Goal: Information Seeking & Learning: Find specific fact

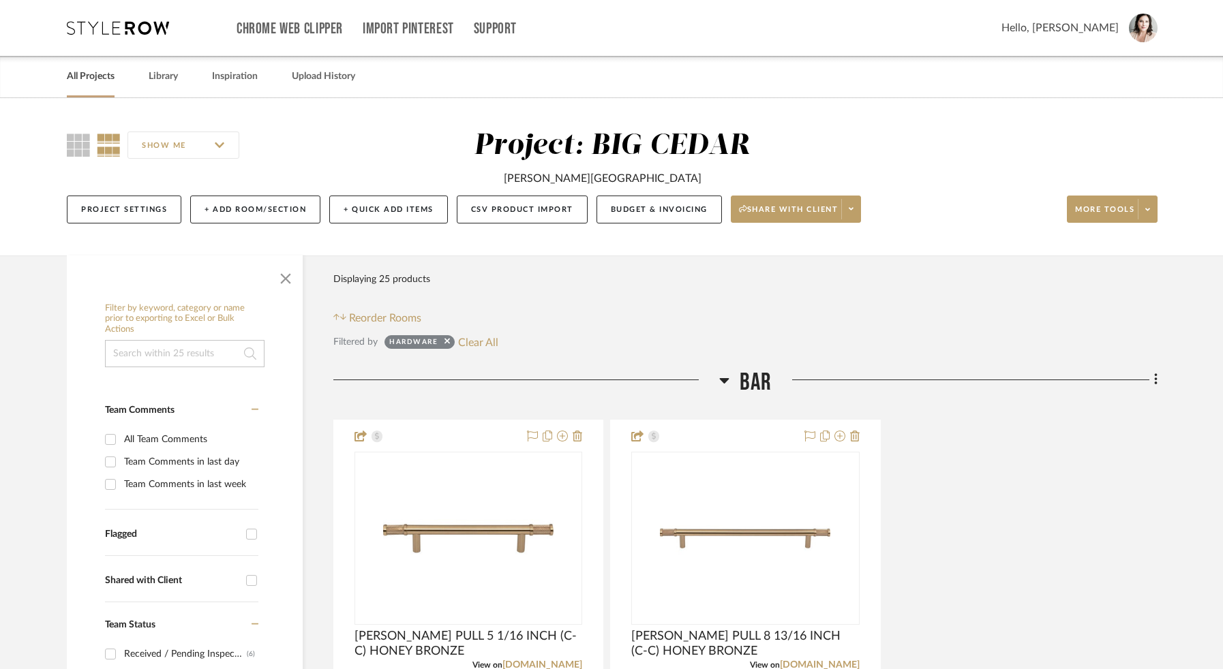
click at [104, 80] on link "All Projects" at bounding box center [91, 76] width 48 height 18
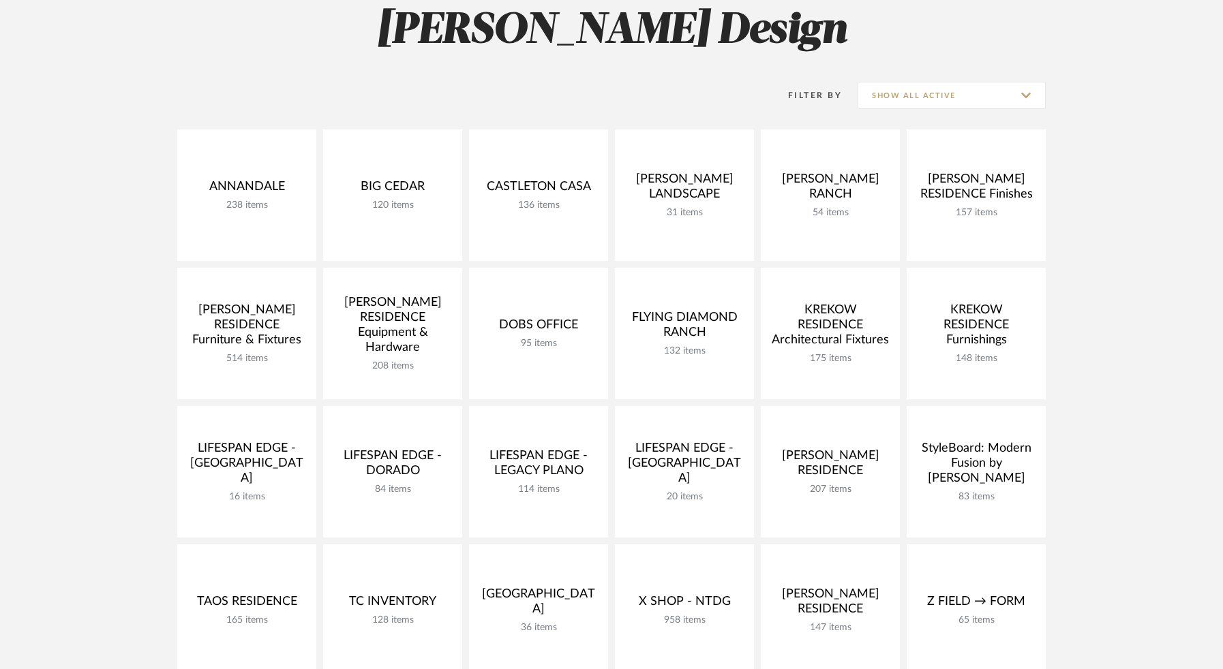
scroll to position [242, 0]
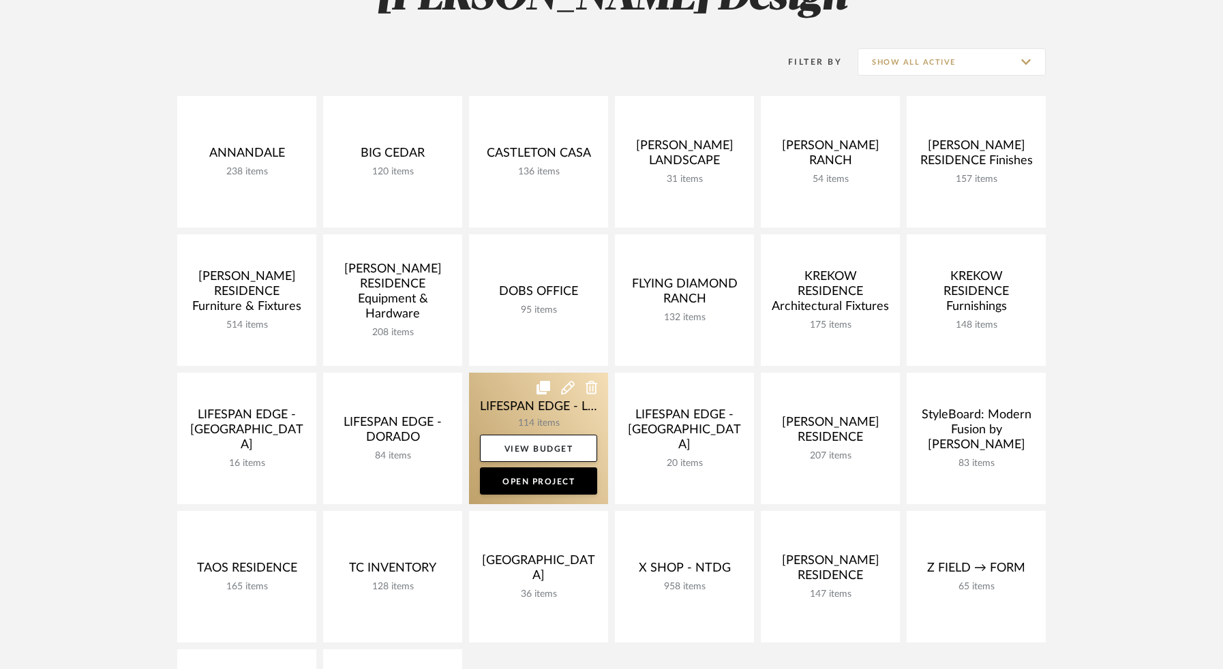
click at [493, 425] on link at bounding box center [538, 439] width 139 height 132
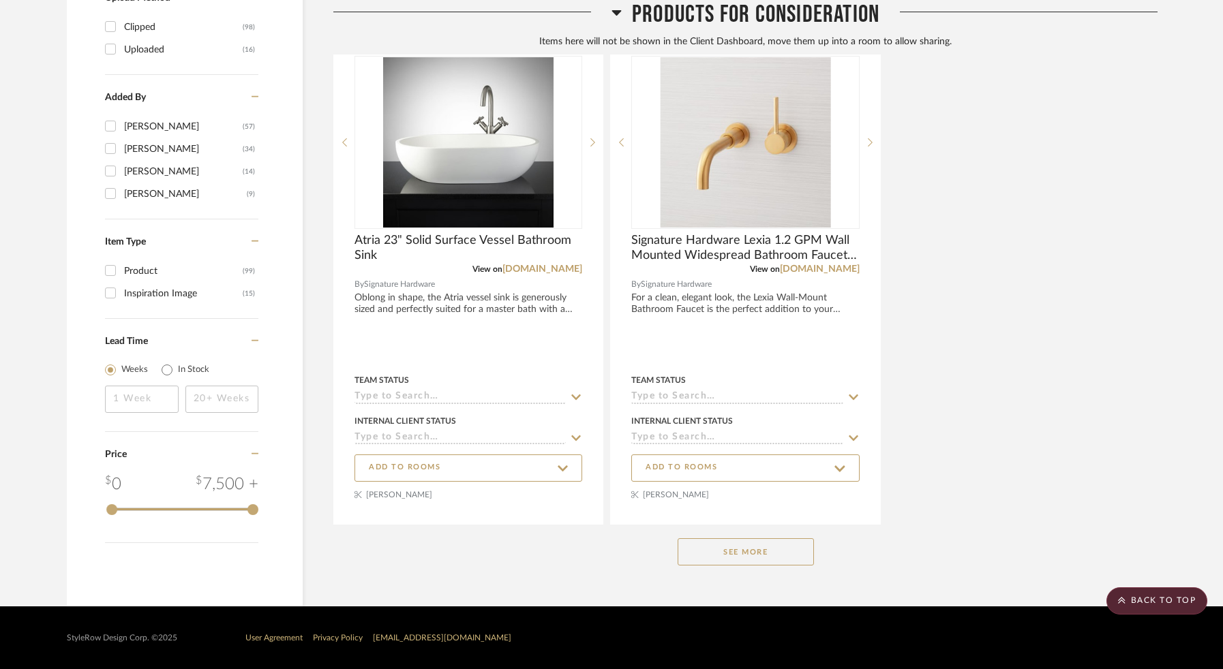
scroll to position [1858, 0]
click at [735, 545] on button "See More" at bounding box center [746, 551] width 136 height 27
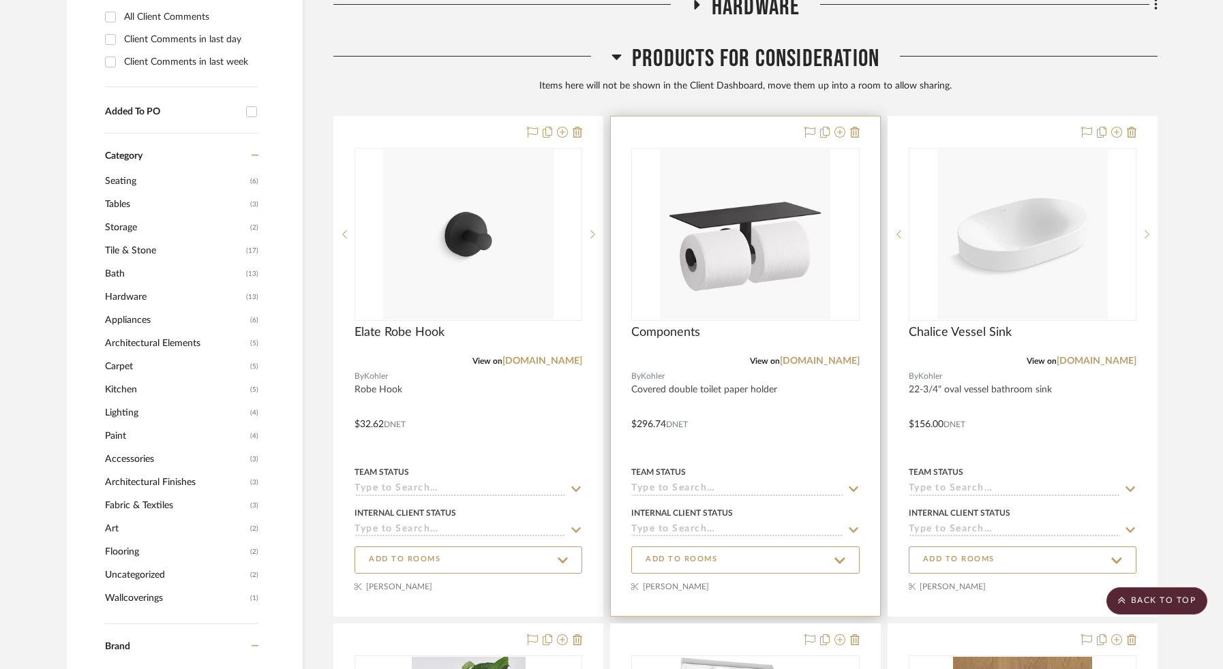
scroll to position [509, 0]
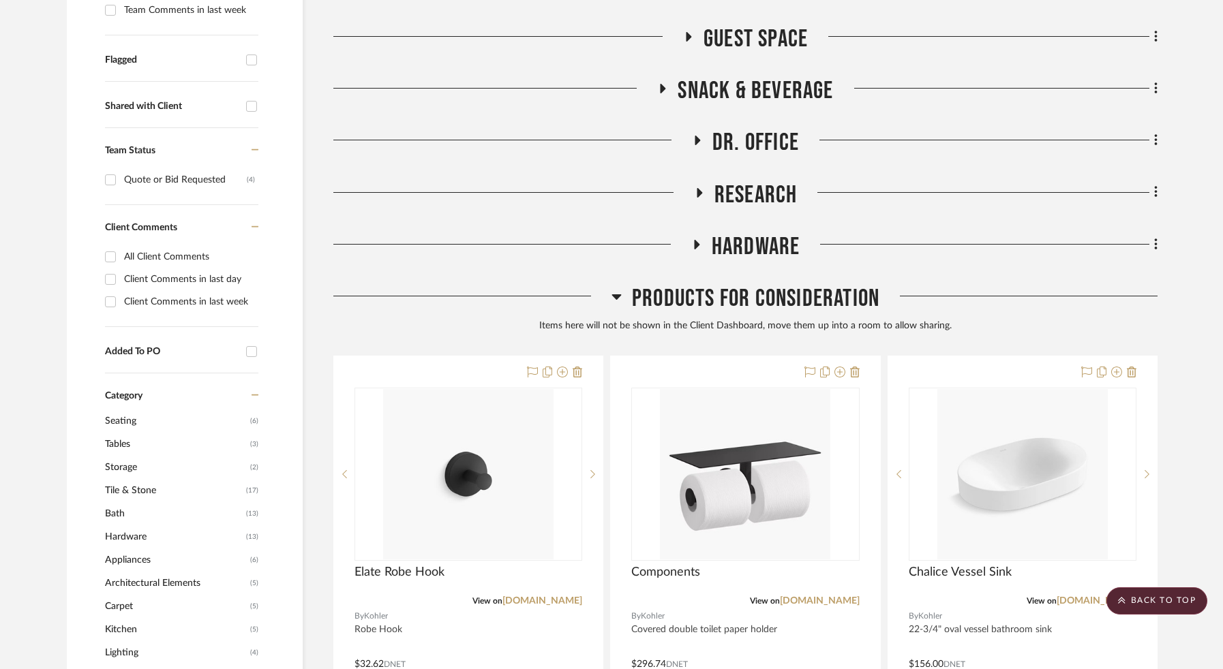
click at [686, 33] on icon at bounding box center [688, 37] width 5 height 10
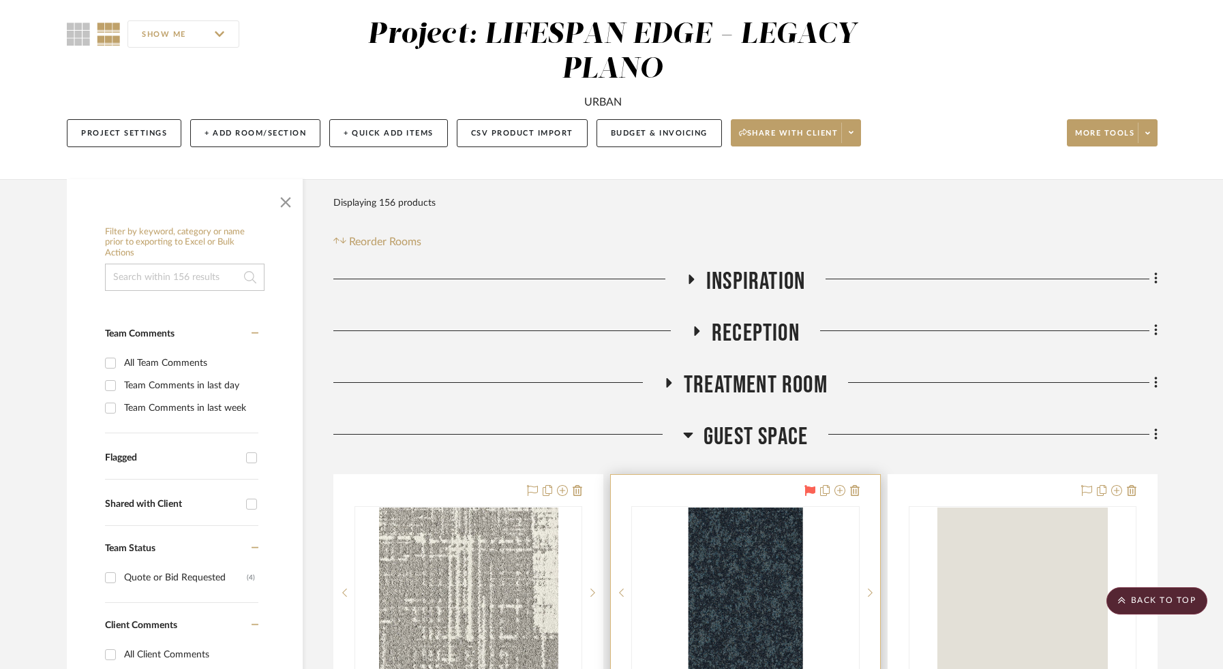
scroll to position [0, 0]
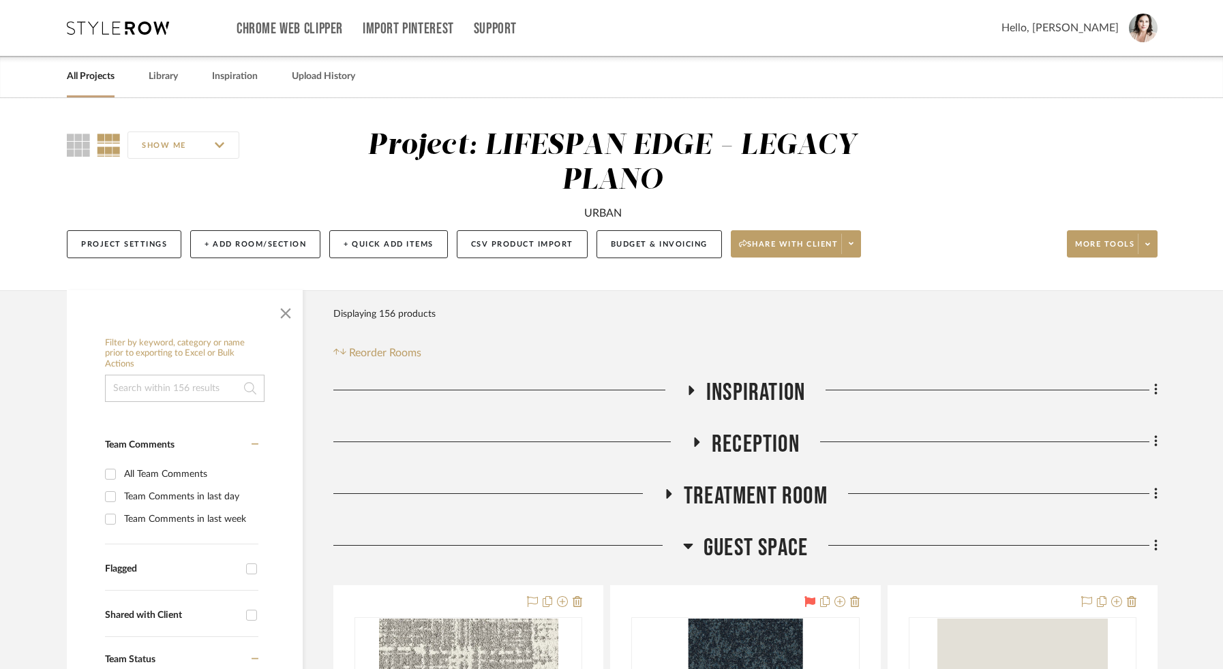
click at [673, 489] on icon at bounding box center [669, 494] width 16 height 10
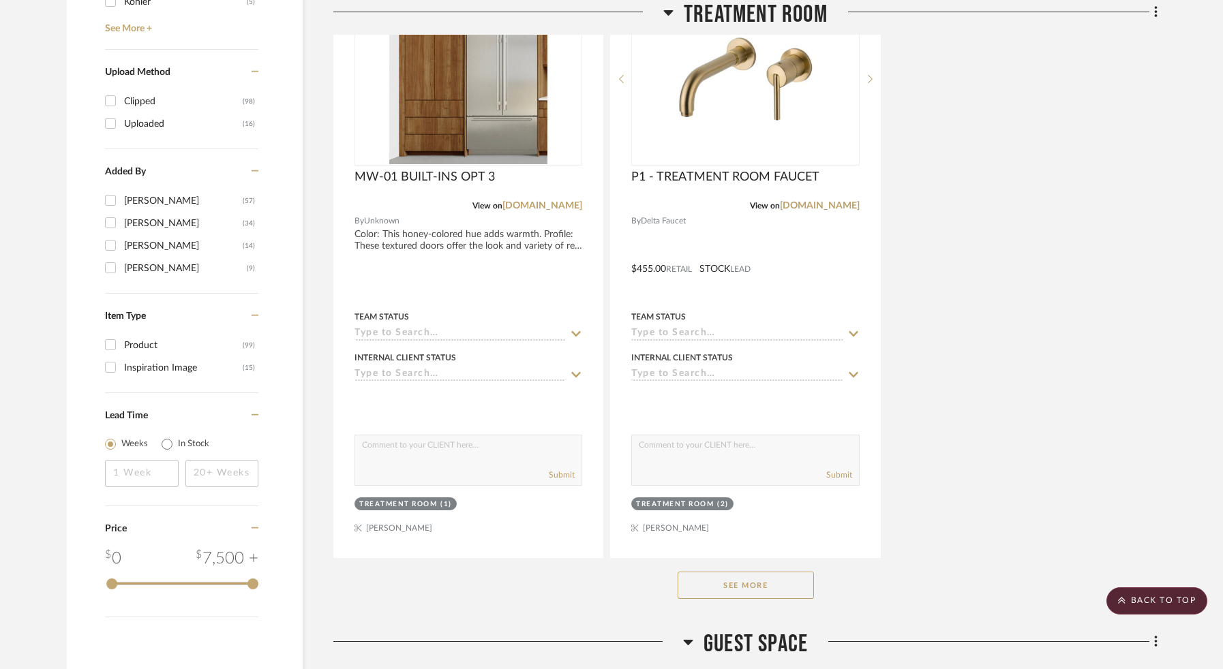
scroll to position [1787, 0]
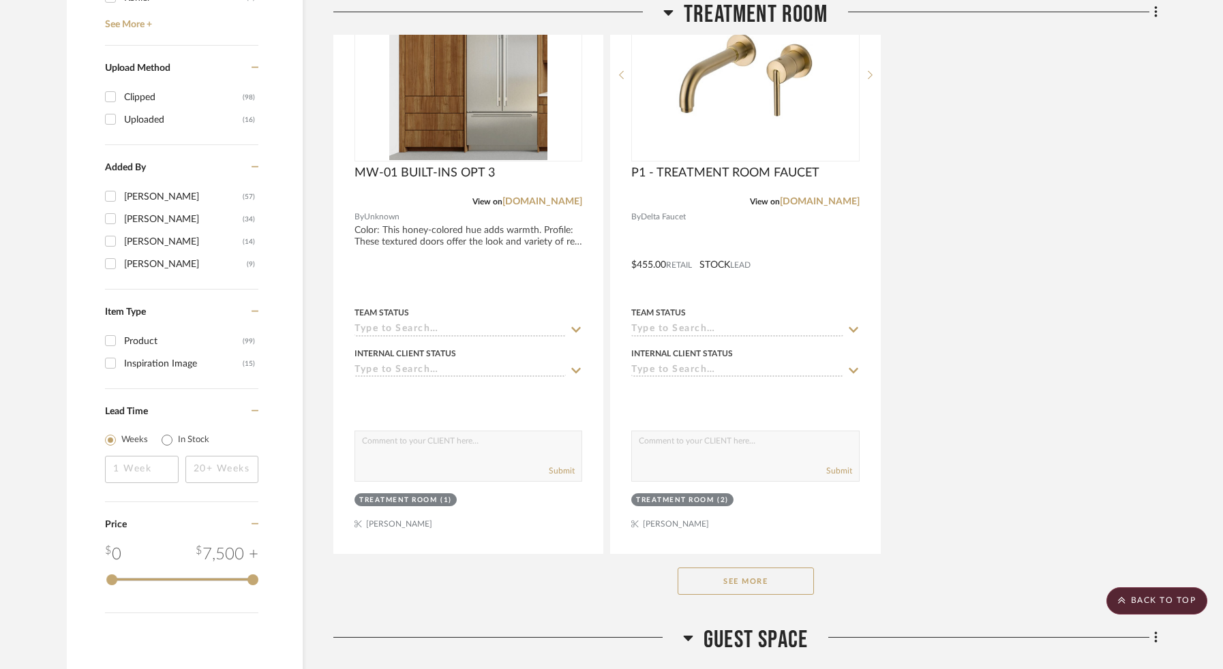
click at [705, 580] on button "See More" at bounding box center [746, 581] width 136 height 27
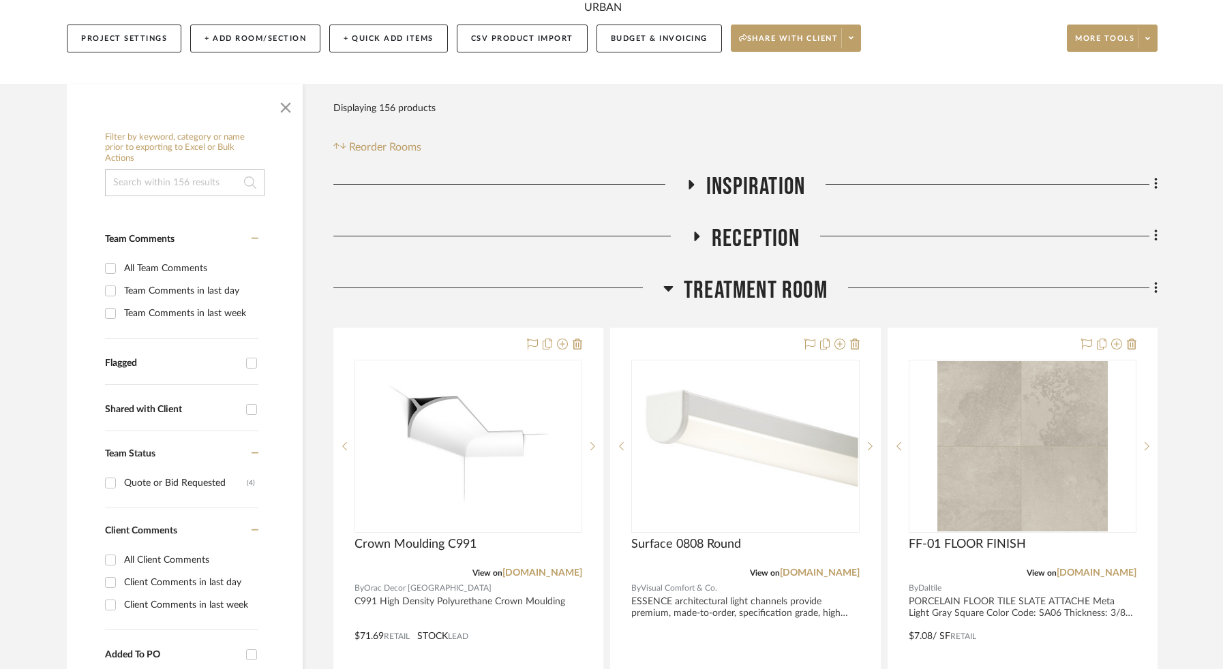
scroll to position [207, 0]
click at [686, 185] on icon at bounding box center [690, 183] width 16 height 10
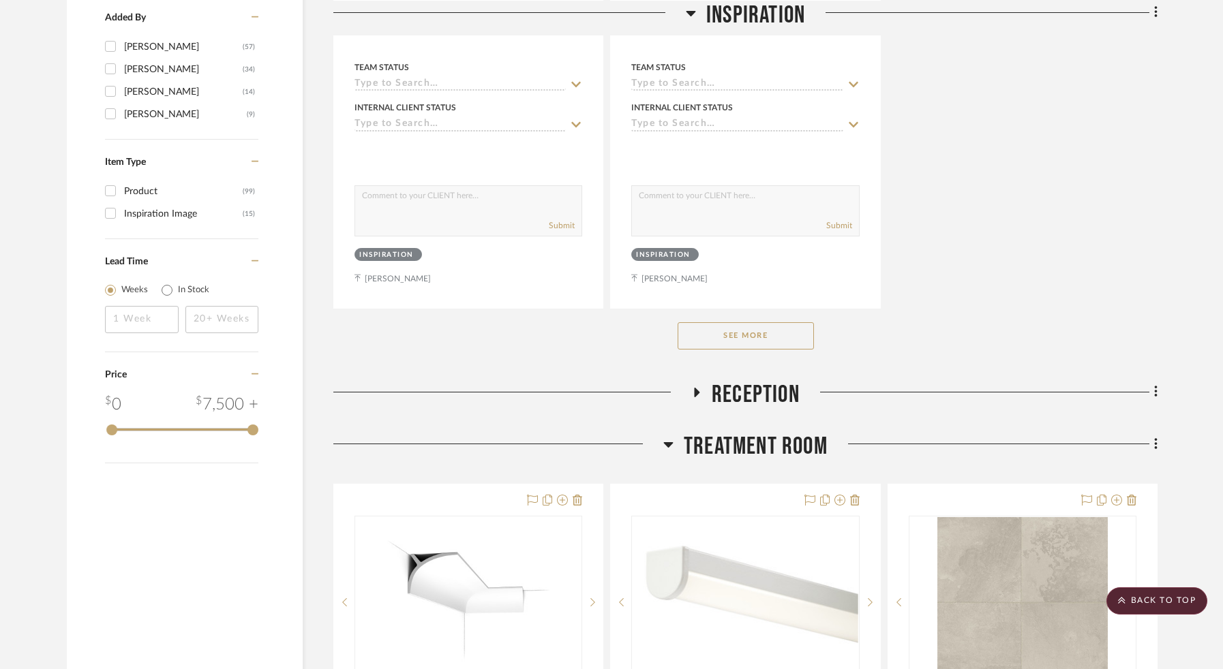
scroll to position [2194, 0]
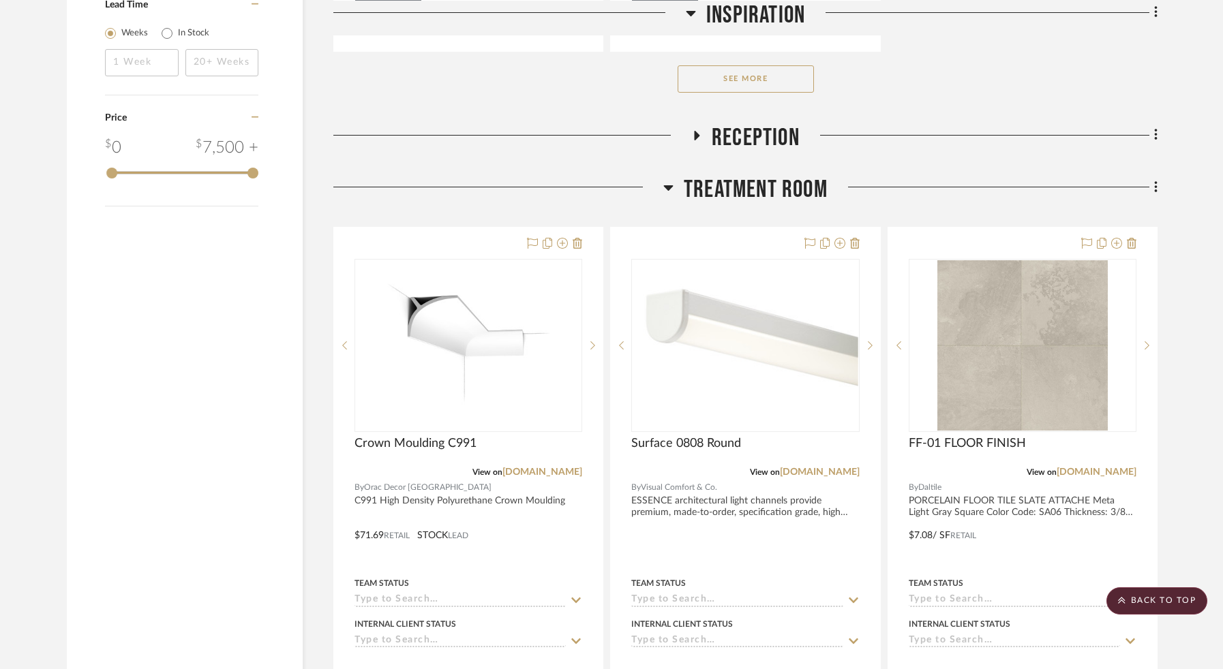
click at [697, 133] on icon at bounding box center [697, 136] width 5 height 10
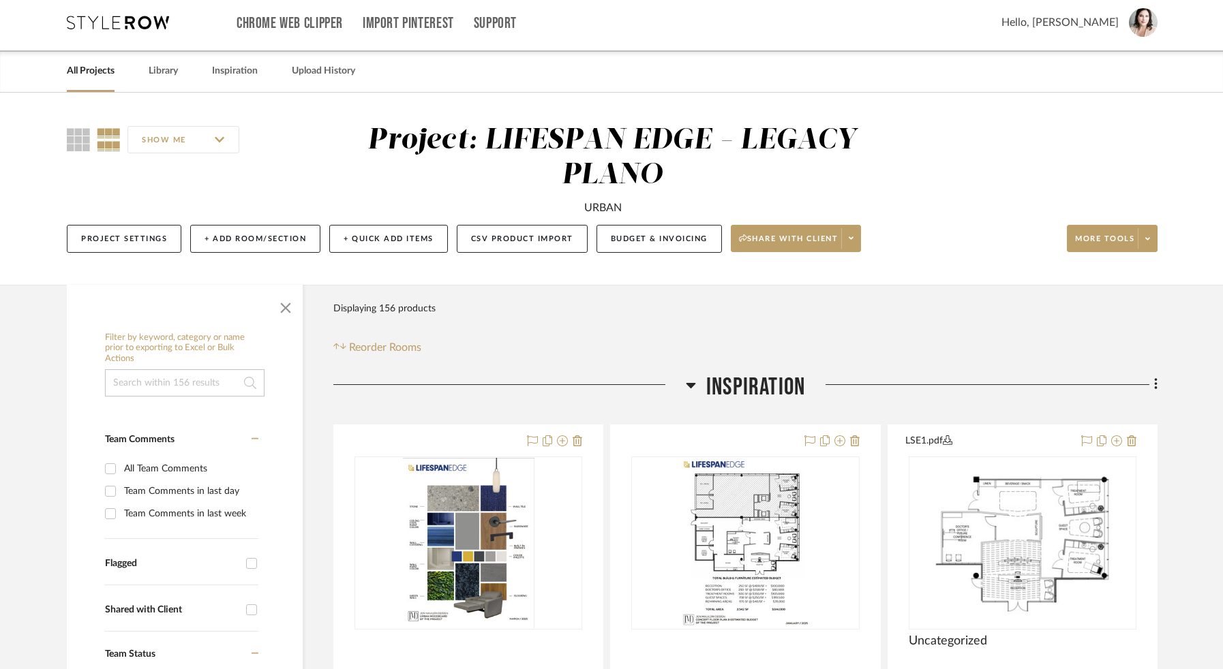
scroll to position [0, 0]
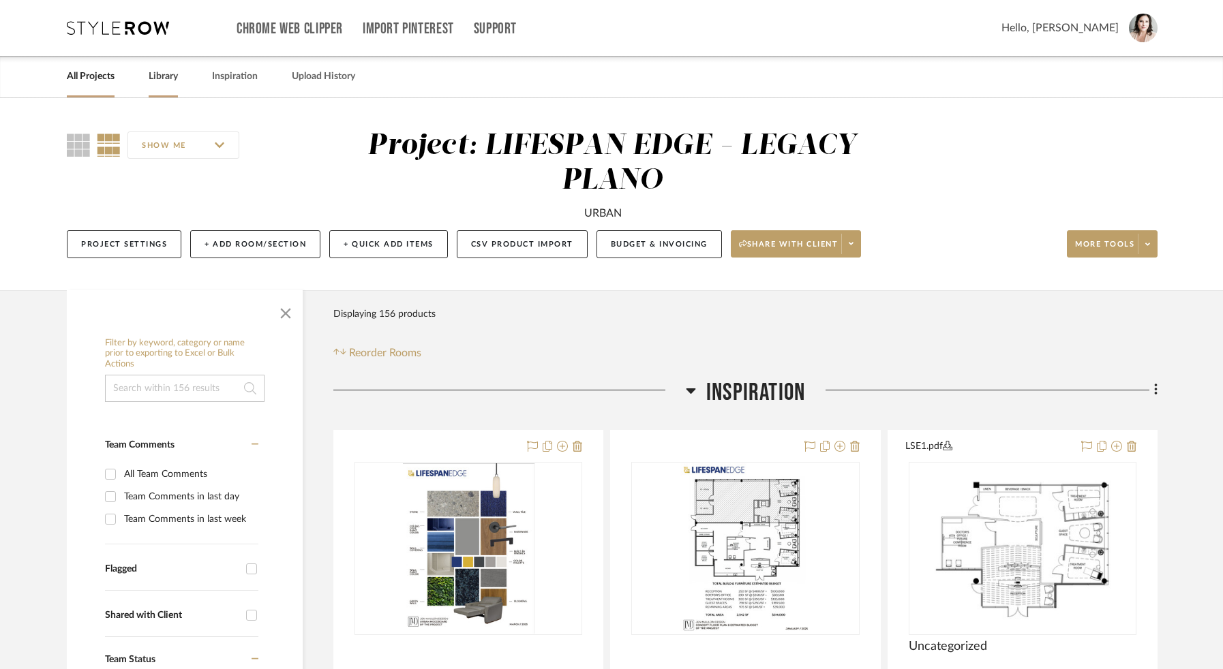
click at [162, 80] on link "Library" at bounding box center [163, 76] width 29 height 18
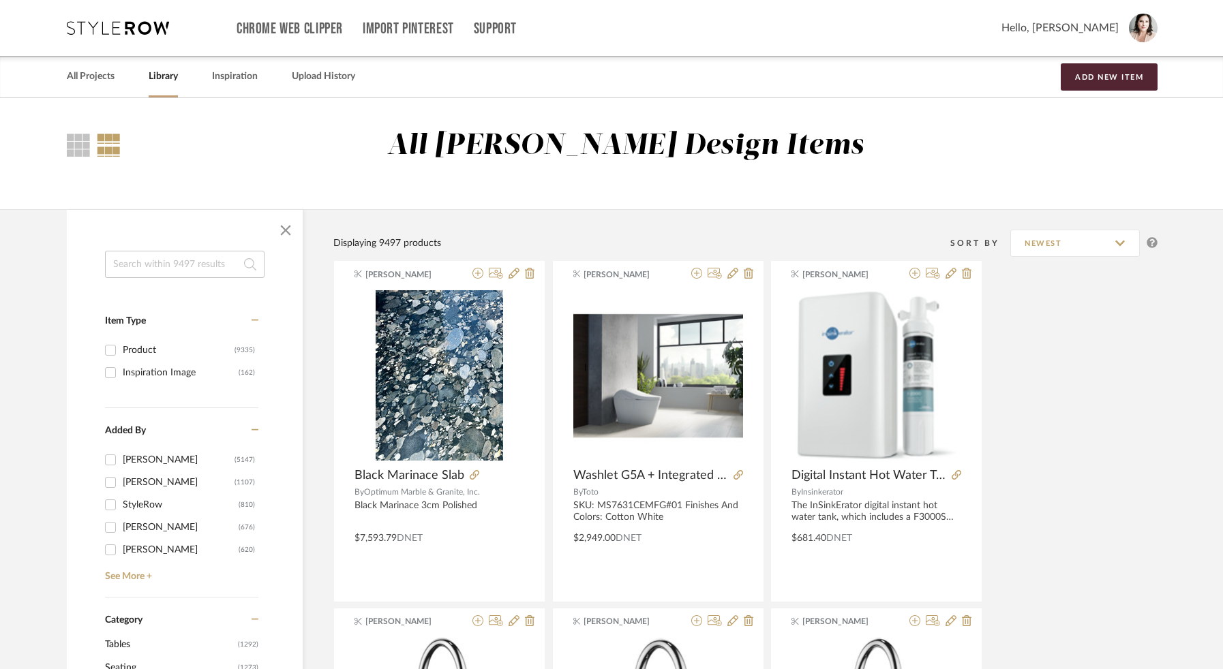
click at [168, 262] on input at bounding box center [185, 264] width 160 height 27
type input "lutron"
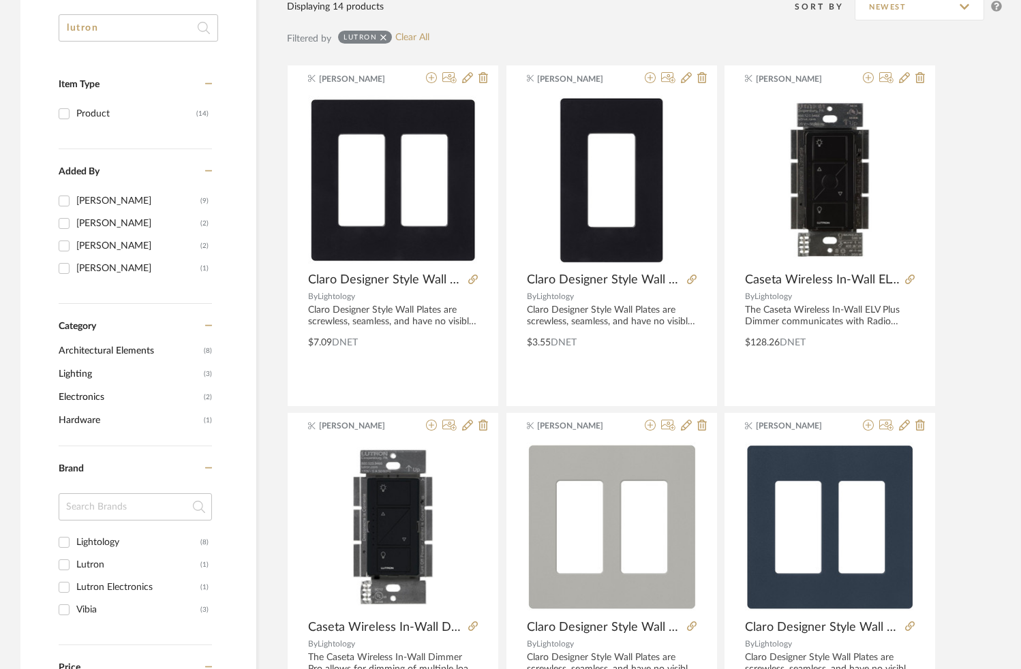
scroll to position [25, 0]
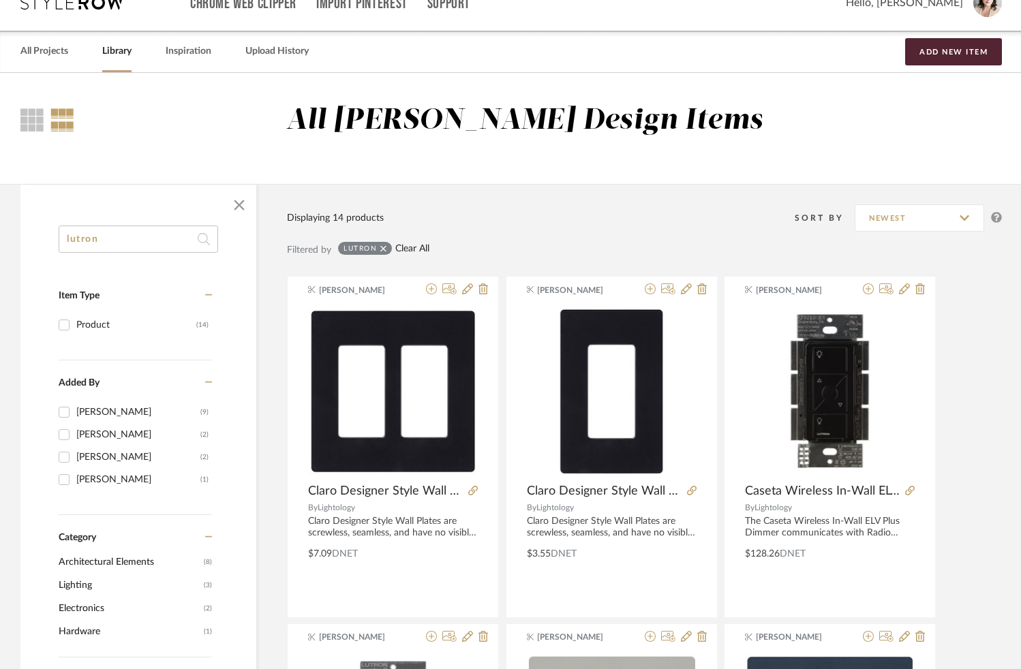
click at [417, 251] on link "Clear All" at bounding box center [412, 249] width 34 height 12
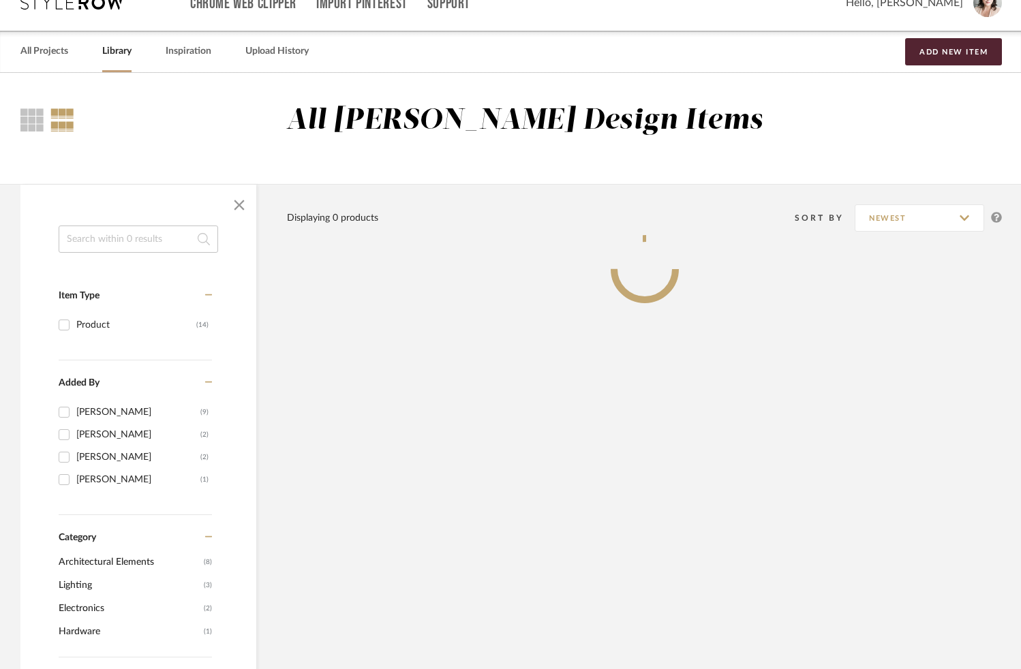
click at [105, 239] on input at bounding box center [139, 239] width 160 height 27
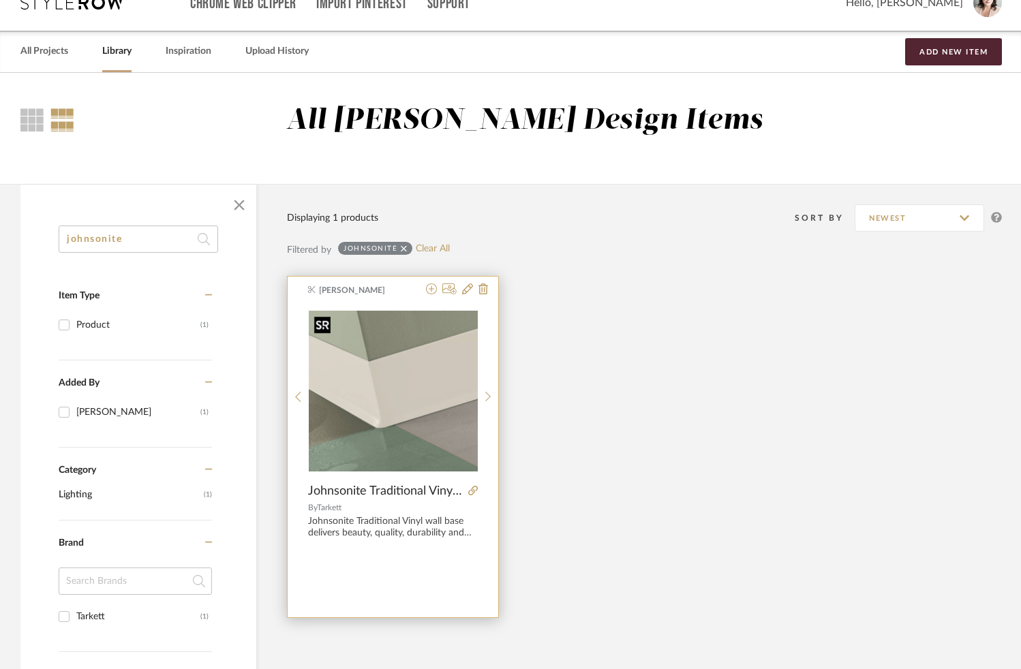
type input "johnsonite"
click at [395, 443] on img "0" at bounding box center [393, 391] width 169 height 161
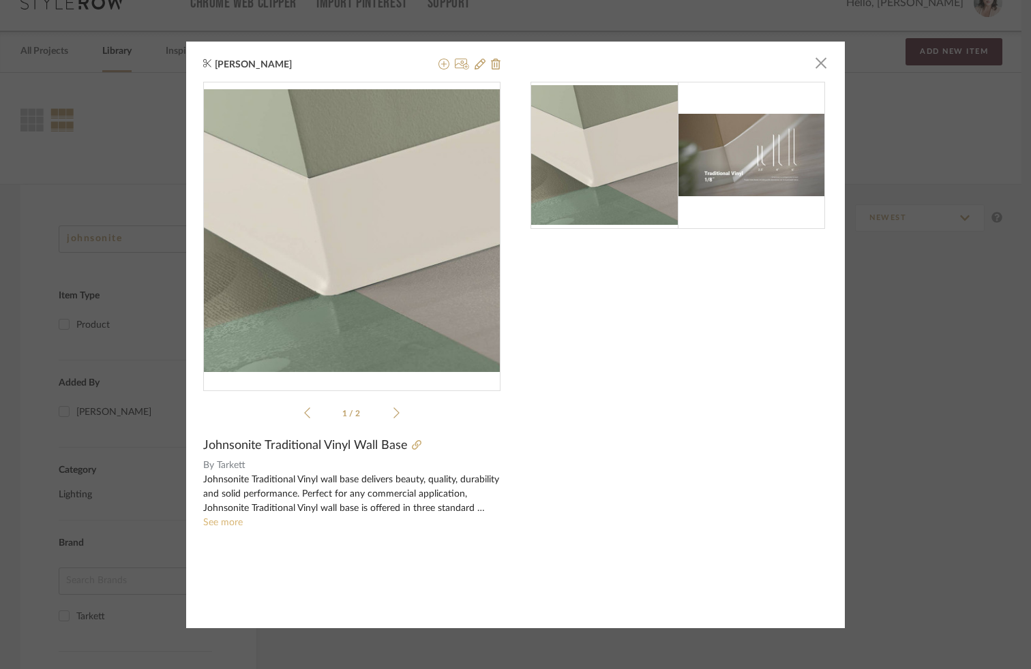
click at [227, 525] on link "See more" at bounding box center [223, 523] width 40 height 10
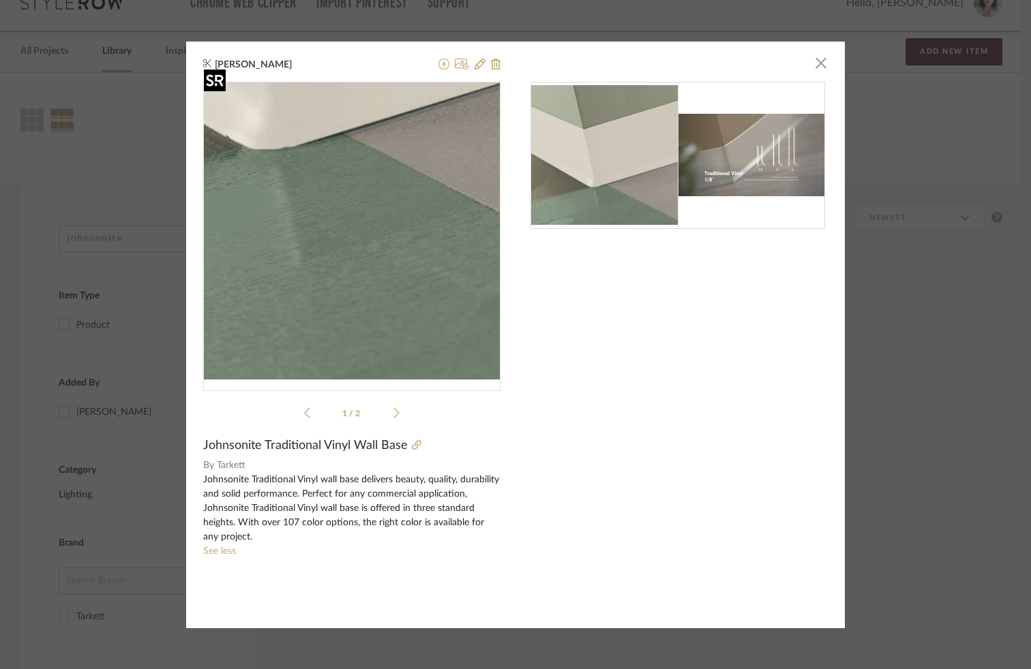
click at [352, 350] on img "0" at bounding box center [351, 230] width 297 height 283
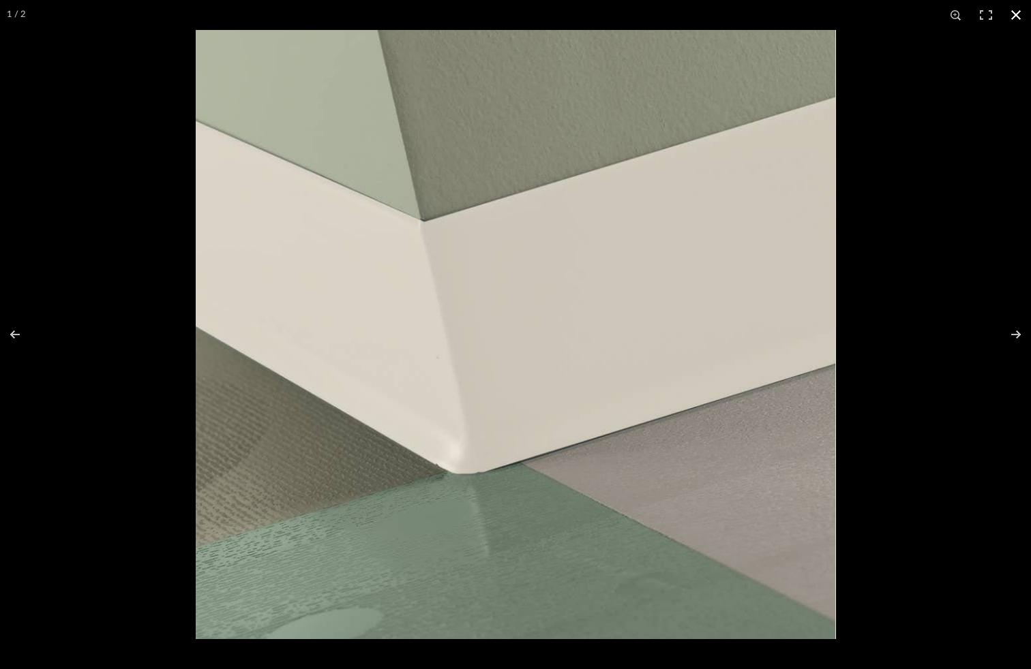
click at [123, 406] on div at bounding box center [515, 334] width 1031 height 669
